Goal: Task Accomplishment & Management: Use online tool/utility

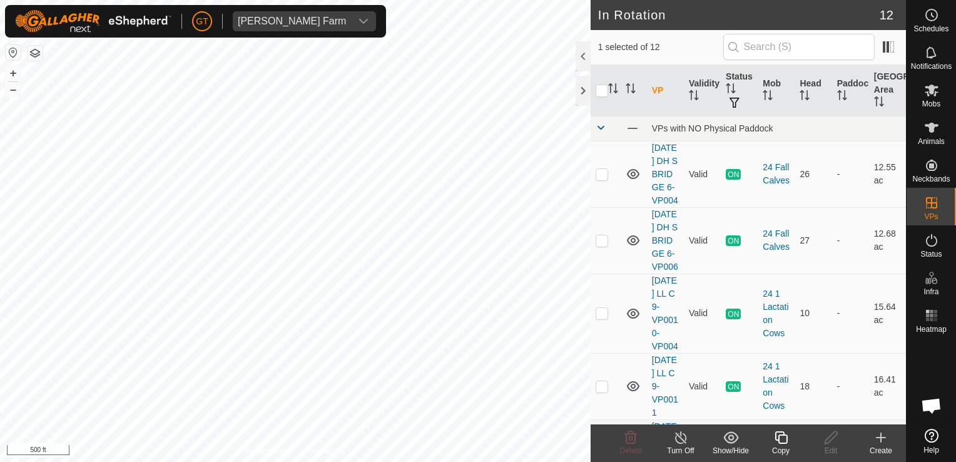
click at [783, 439] on icon at bounding box center [781, 437] width 16 height 15
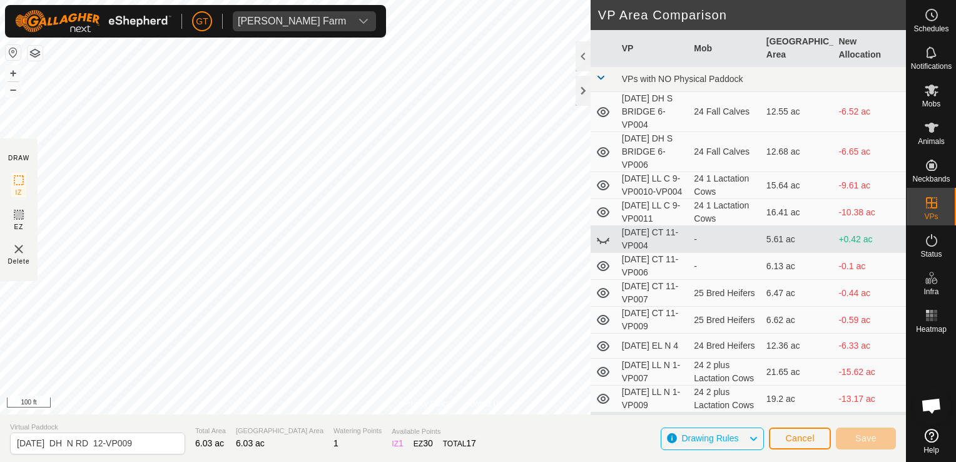
click at [353, 453] on div "Privacy Policy Contact Us [DATE] DH N RD 12-VP008 Type: Inclusion Zone 27 Anima…" at bounding box center [453, 231] width 906 height 462
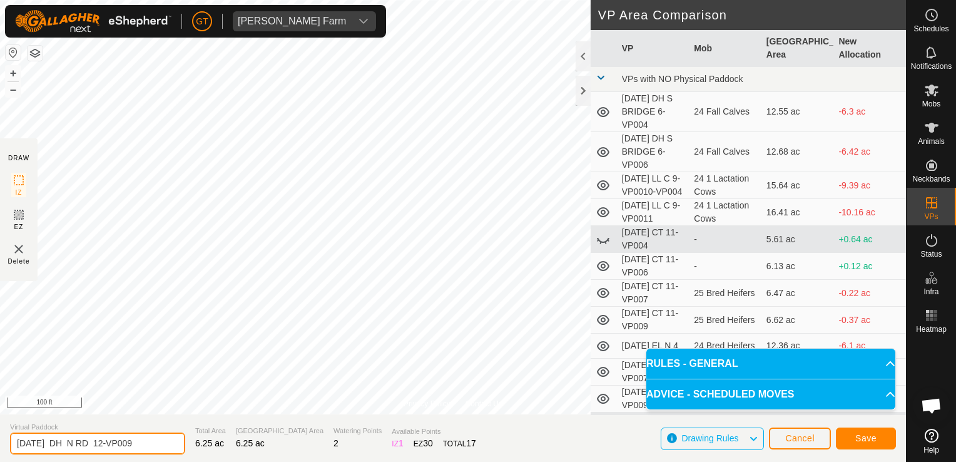
click at [155, 447] on input "[DATE] DH N RD 12-VP009" at bounding box center [97, 443] width 175 height 22
type input "[DATE] DH N RD 12-VP0010"
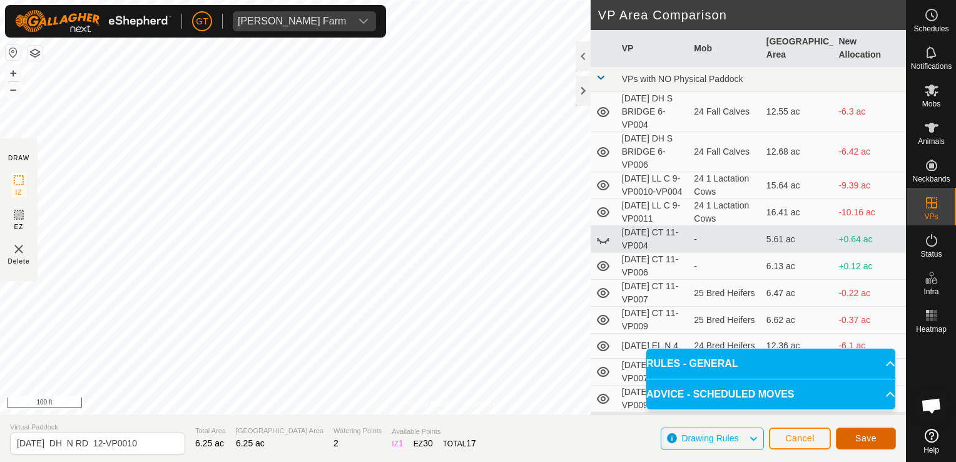
click at [857, 440] on span "Save" at bounding box center [865, 438] width 21 height 10
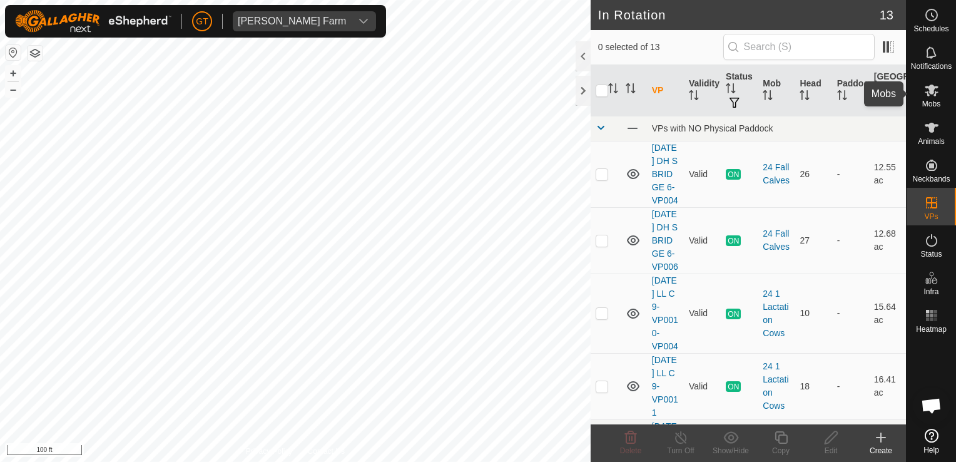
click at [929, 87] on icon at bounding box center [931, 90] width 14 height 12
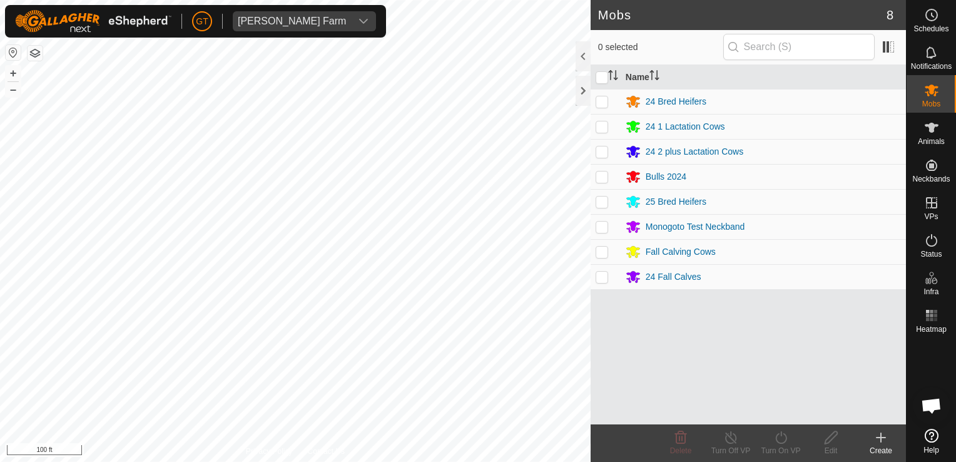
click at [598, 251] on p-checkbox at bounding box center [601, 251] width 13 height 10
checkbox input "true"
click at [786, 438] on icon at bounding box center [780, 437] width 11 height 13
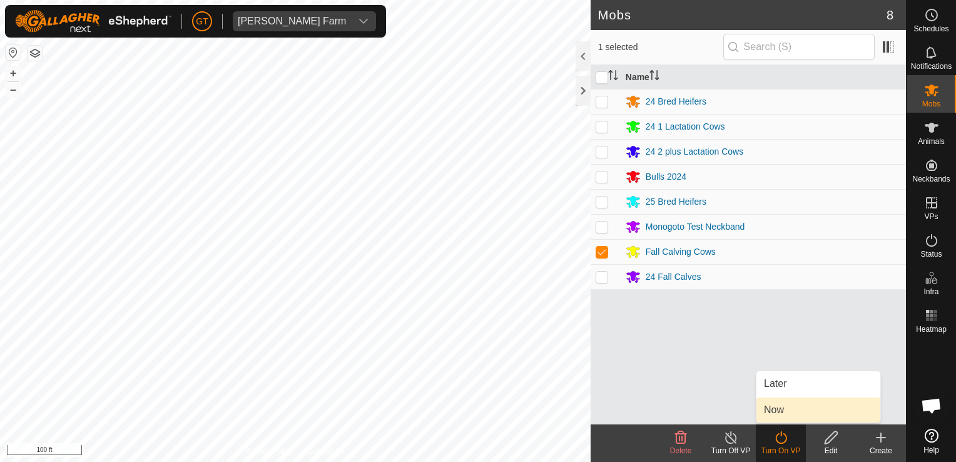
click at [797, 408] on link "Now" at bounding box center [818, 409] width 124 height 25
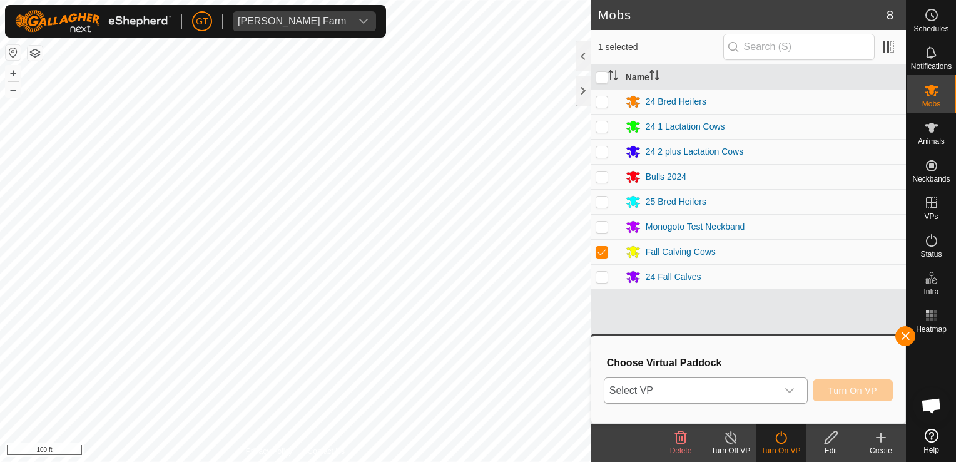
click at [799, 390] on div "dropdown trigger" at bounding box center [789, 390] width 25 height 25
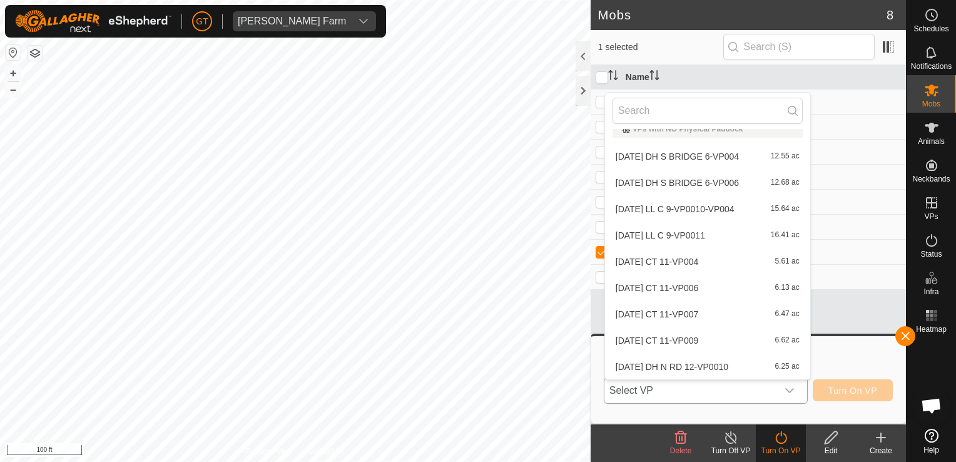
scroll to position [119, 0]
click at [719, 260] on li "[DATE] DH N RD 12-VP0010 6.25 ac" at bounding box center [707, 261] width 205 height 25
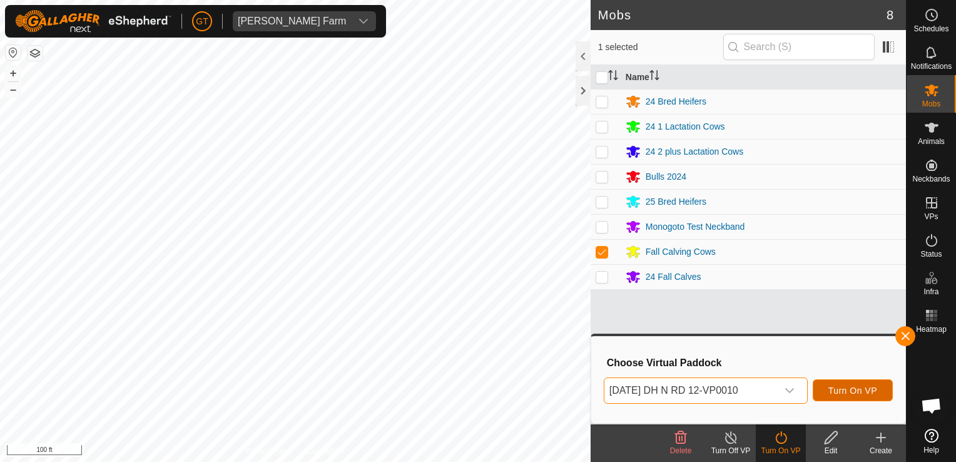
click at [849, 387] on span "Turn On VP" at bounding box center [852, 390] width 49 height 10
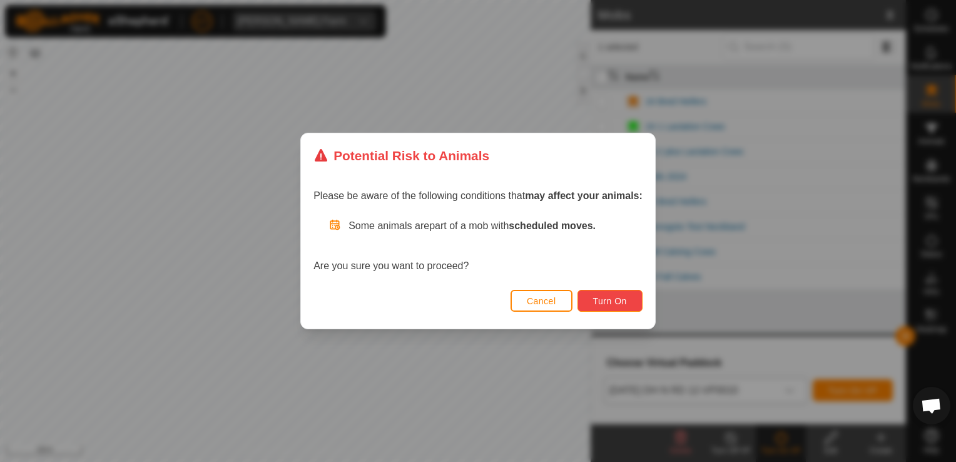
click at [614, 296] on span "Turn On" at bounding box center [610, 301] width 34 height 10
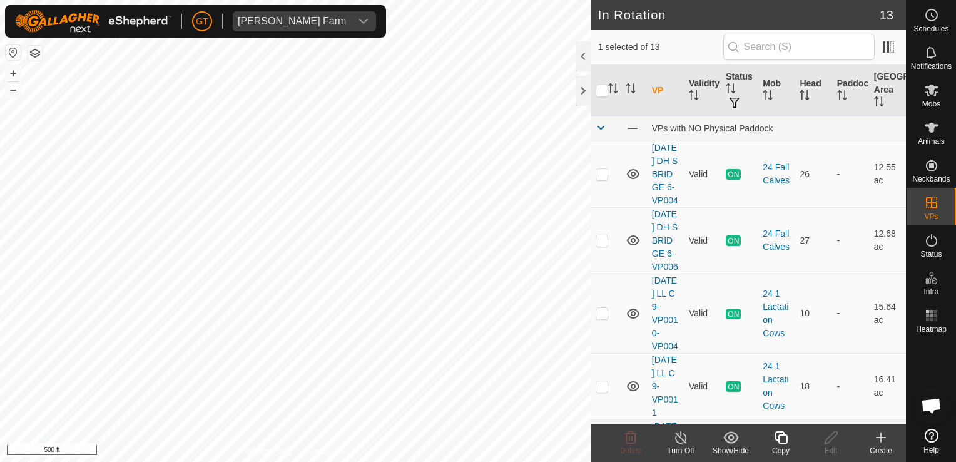
click at [778, 440] on icon at bounding box center [780, 437] width 13 height 13
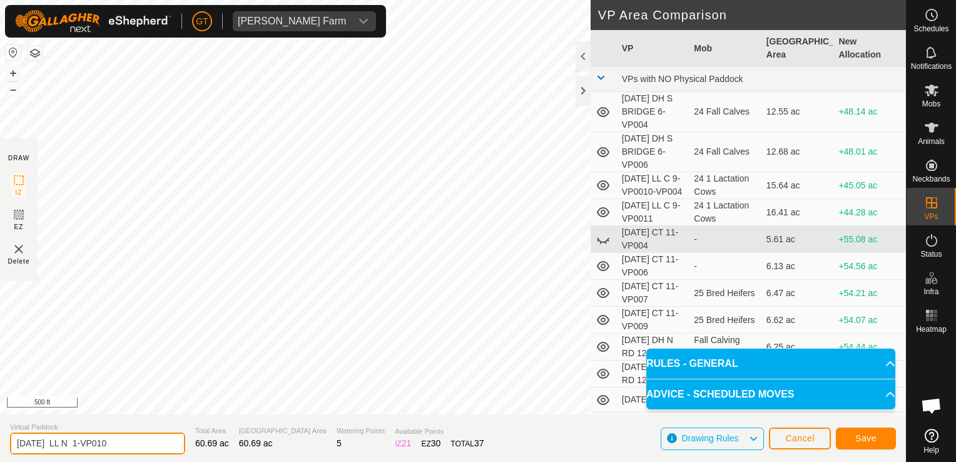
click at [138, 447] on input "[DATE] LL N 1-VP010" at bounding box center [97, 443] width 175 height 22
type input "[DATE] LL N 1-VP011"
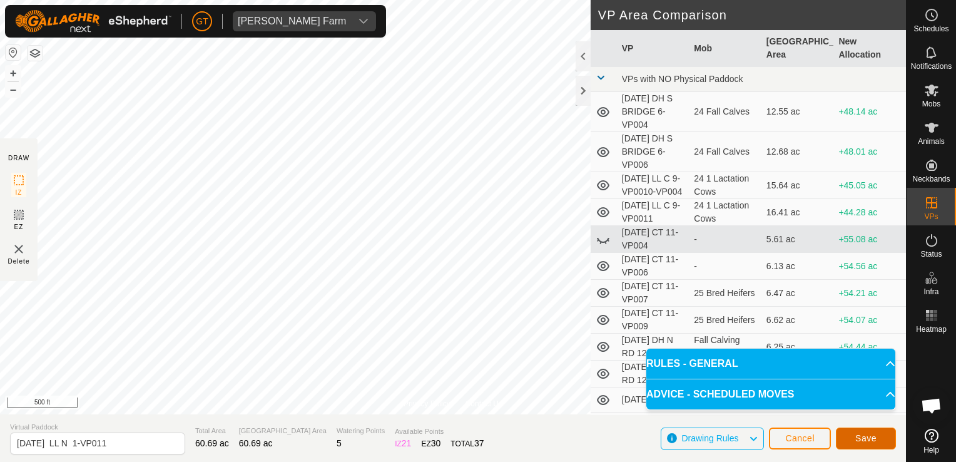
click at [863, 441] on span "Save" at bounding box center [865, 438] width 21 height 10
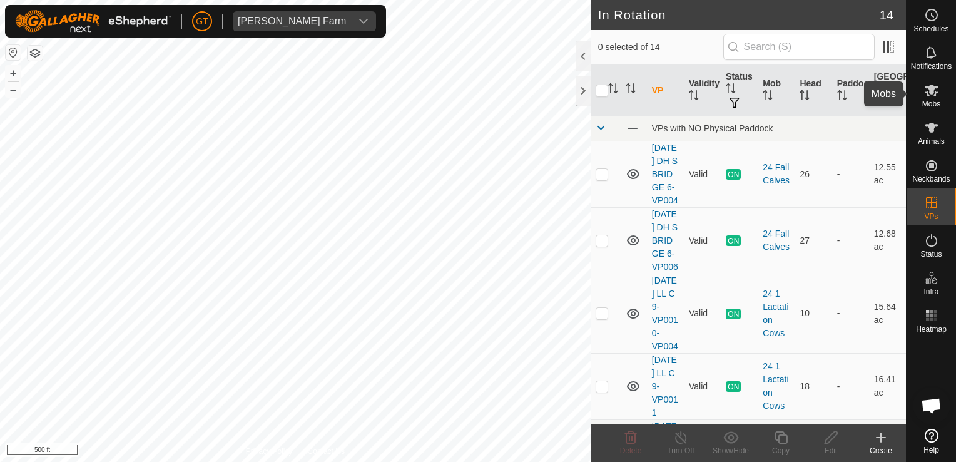
click at [931, 86] on icon at bounding box center [931, 90] width 14 height 12
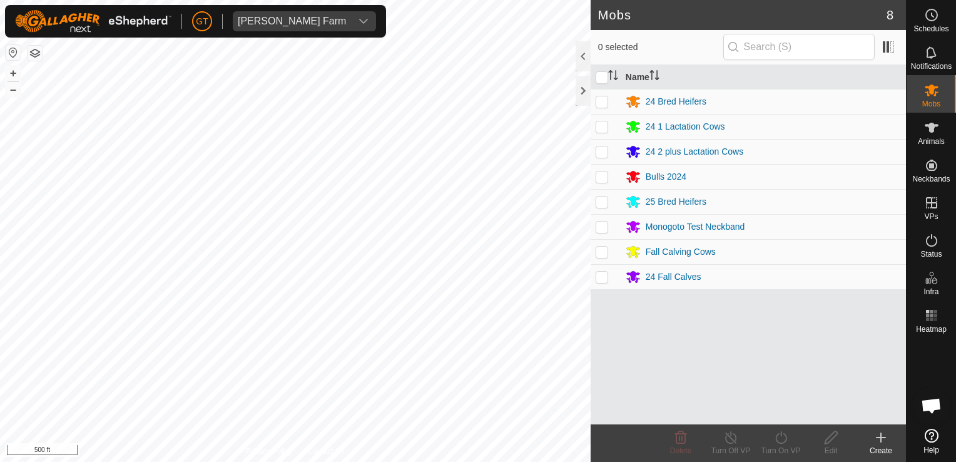
click at [605, 149] on p-checkbox at bounding box center [601, 151] width 13 height 10
checkbox input "true"
click at [786, 440] on icon at bounding box center [781, 437] width 16 height 15
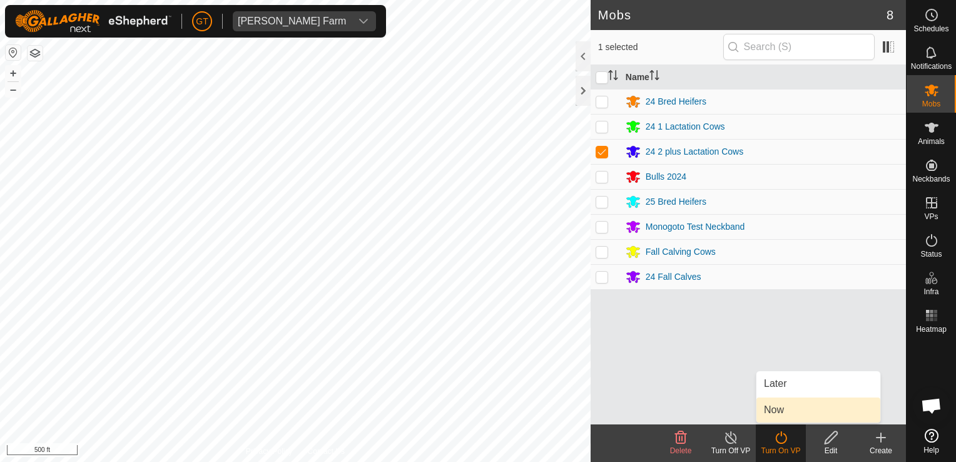
click at [791, 405] on link "Now" at bounding box center [818, 409] width 124 height 25
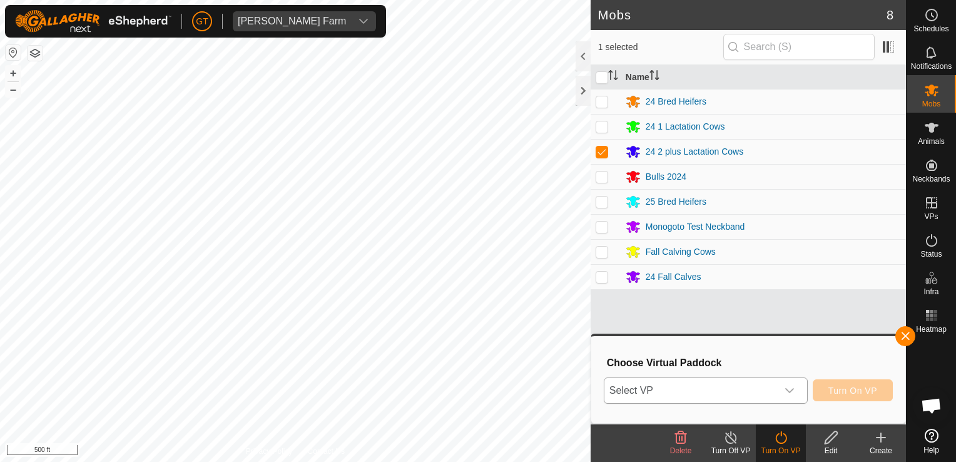
click at [787, 390] on icon "dropdown trigger" at bounding box center [789, 390] width 10 height 10
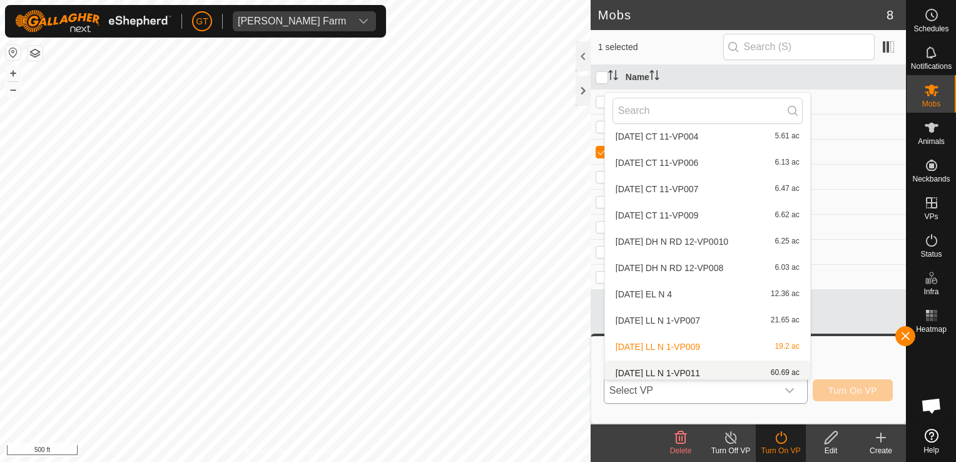
scroll to position [145, 0]
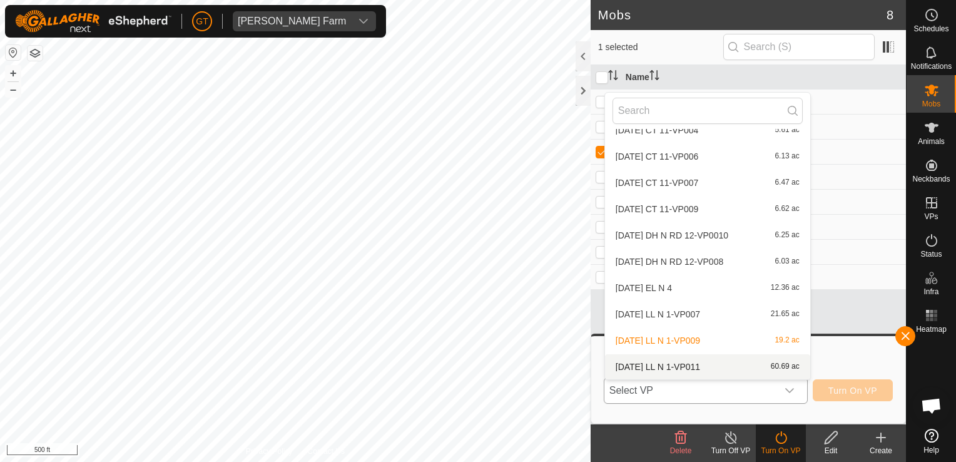
click at [719, 365] on li "[DATE] LL N 1-VP011 60.69 ac" at bounding box center [707, 366] width 205 height 25
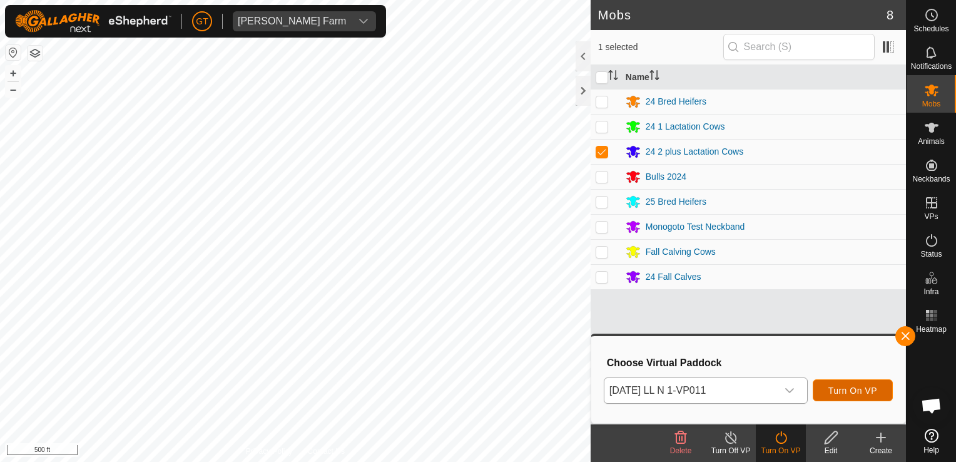
click at [853, 396] on button "Turn On VP" at bounding box center [853, 390] width 80 height 22
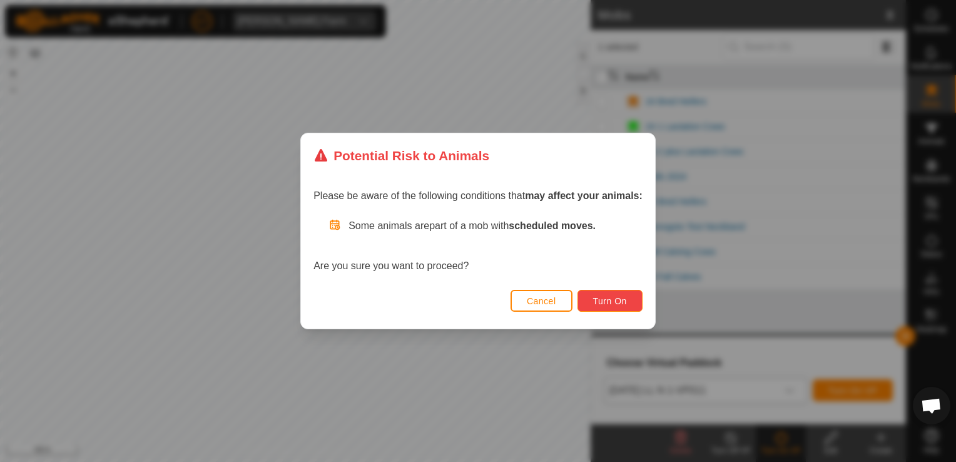
click at [613, 301] on span "Turn On" at bounding box center [610, 301] width 34 height 10
